Goal: Contribute content: Add original content to the website for others to see

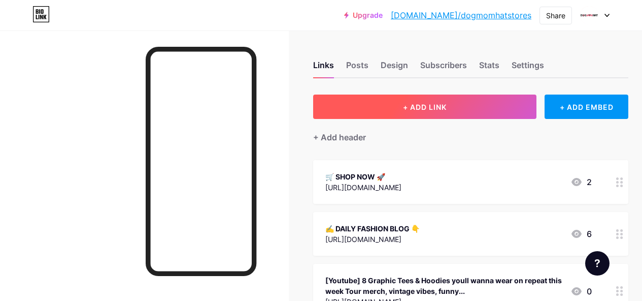
click at [468, 110] on button "+ ADD LINK" at bounding box center [424, 106] width 223 height 24
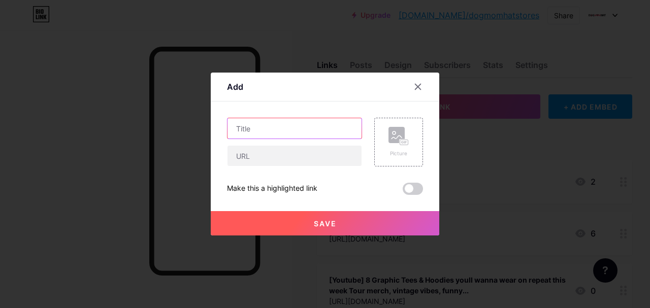
click at [276, 130] on input "text" at bounding box center [294, 128] width 134 height 20
paste input "7️⃣ Killer Graphic Tees You’ll Wanna Wear on Repeat 🔁"
type input "7️⃣ Killer Graphic Tees You’ll Wanna Wear on Repeat 🔁"
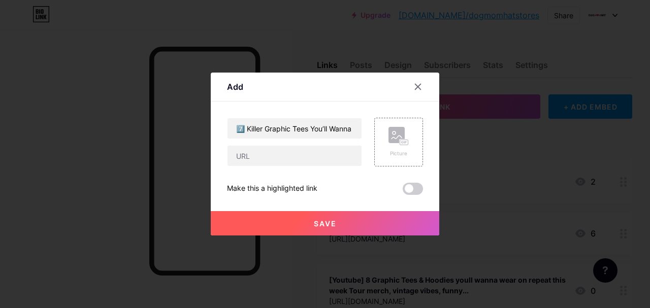
click at [274, 170] on div "7️⃣ Killer Graphic Tees You’ll Wanna Wear on Repeat 🔁 Picture Make this a highl…" at bounding box center [325, 156] width 196 height 77
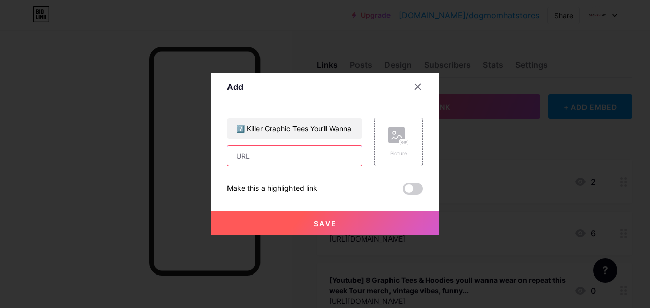
click at [283, 165] on input "text" at bounding box center [294, 156] width 134 height 20
paste input "[URL][DOMAIN_NAME]"
type input "[URL][DOMAIN_NAME]"
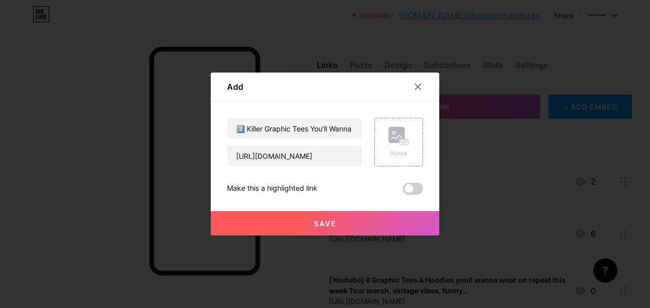
click at [368, 215] on button "Save" at bounding box center [325, 223] width 228 height 24
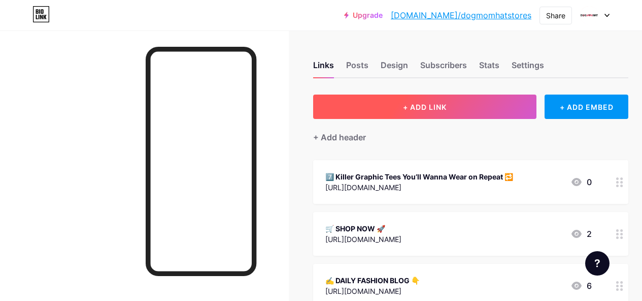
click at [394, 102] on button "+ ADD LINK" at bounding box center [424, 106] width 223 height 24
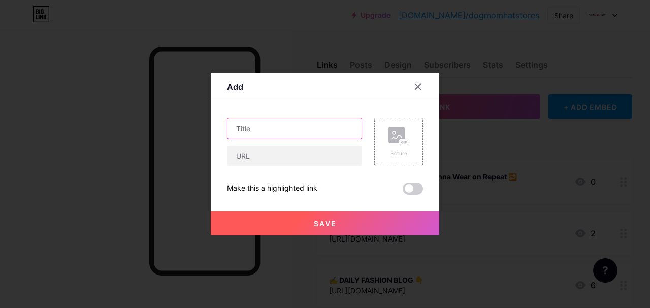
paste input "[Youtube] 7️⃣ Killer Graphic Tees Youll Wanna Wear on Repeat 🔁"
click at [272, 133] on input "text" at bounding box center [294, 128] width 134 height 20
type input "[Youtube] 7️⃣ Killer Graphic Tees Youll Wanna Wear on Repeat 🔁"
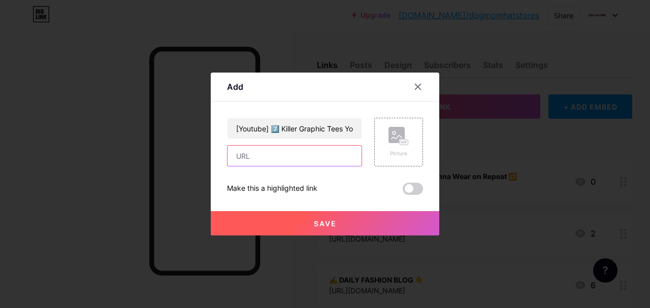
click at [300, 151] on input "text" at bounding box center [294, 156] width 134 height 20
paste input "[URL][DOMAIN_NAME]"
type input "[URL][DOMAIN_NAME]"
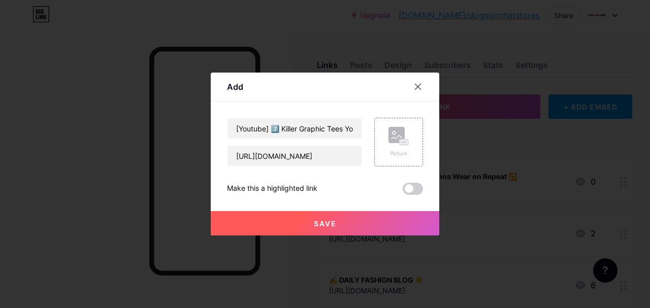
click at [391, 232] on button "Save" at bounding box center [325, 223] width 228 height 24
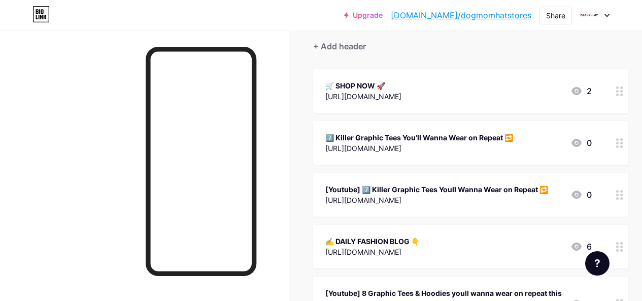
scroll to position [102, 0]
